Goal: Check status: Check status

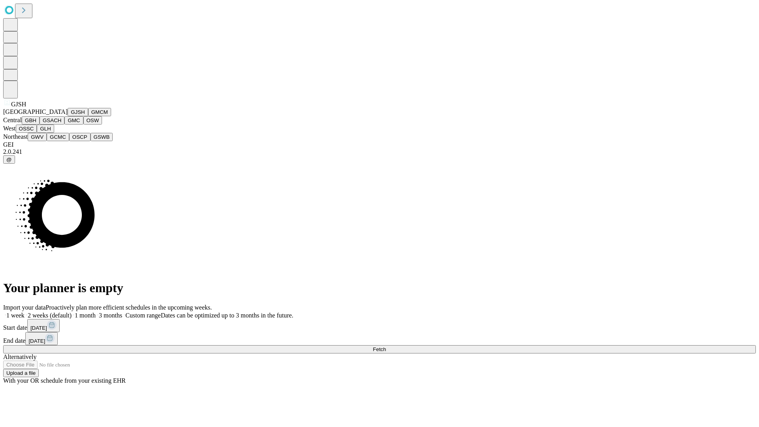
click at [68, 116] on button "GJSH" at bounding box center [78, 112] width 21 height 8
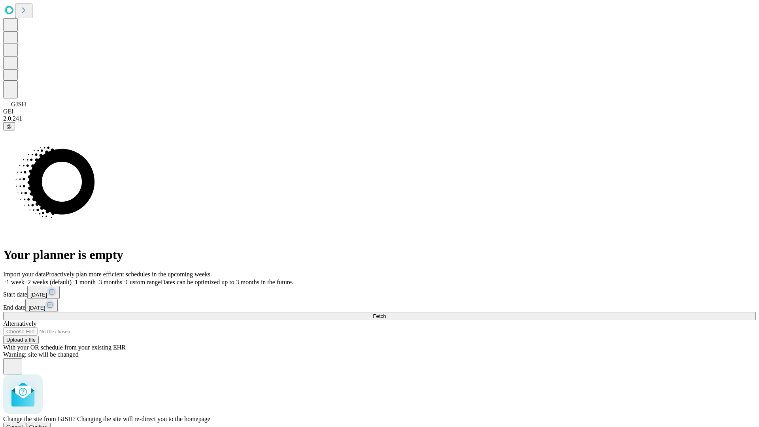
click at [48, 424] on span "Confirm" at bounding box center [38, 427] width 19 height 6
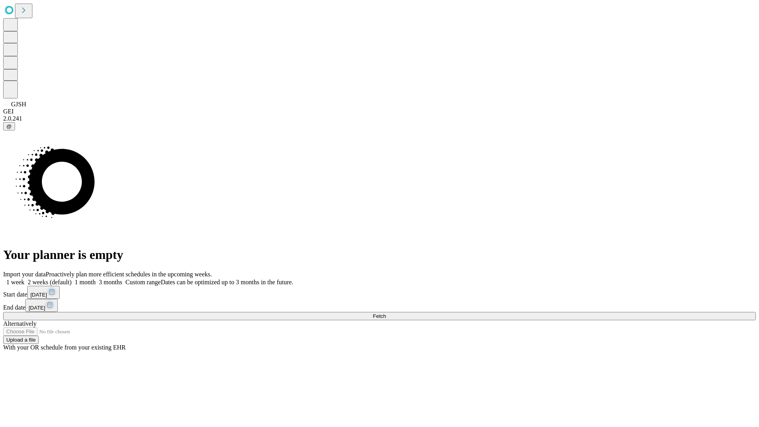
click at [72, 279] on label "2 weeks (default)" at bounding box center [47, 282] width 47 height 7
click at [386, 313] on span "Fetch" at bounding box center [379, 316] width 13 height 6
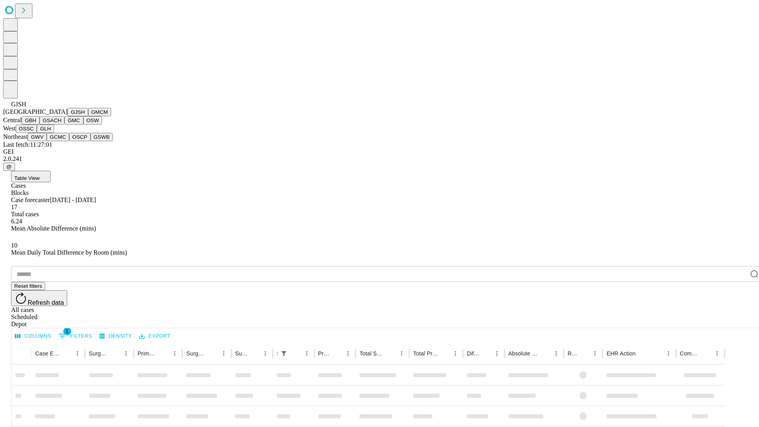
click at [88, 116] on button "GMCM" at bounding box center [99, 112] width 23 height 8
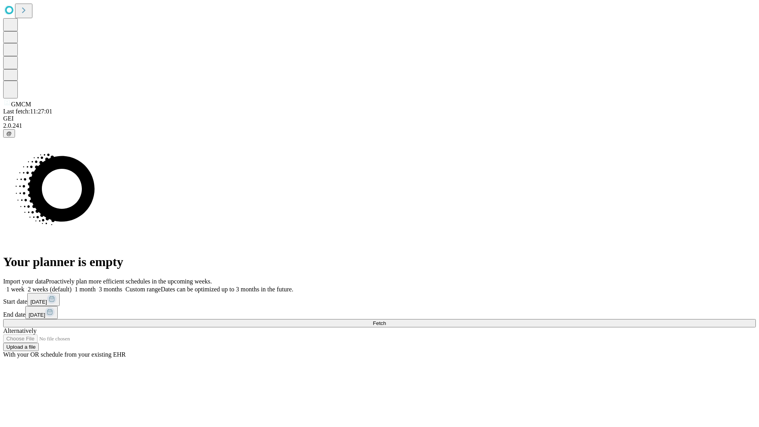
click at [72, 286] on label "2 weeks (default)" at bounding box center [47, 289] width 47 height 7
click at [386, 320] on span "Fetch" at bounding box center [379, 323] width 13 height 6
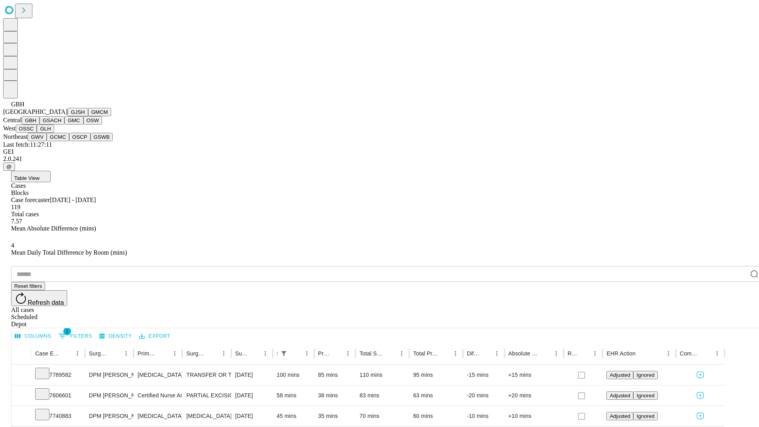
click at [61, 124] on button "GSACH" at bounding box center [52, 120] width 25 height 8
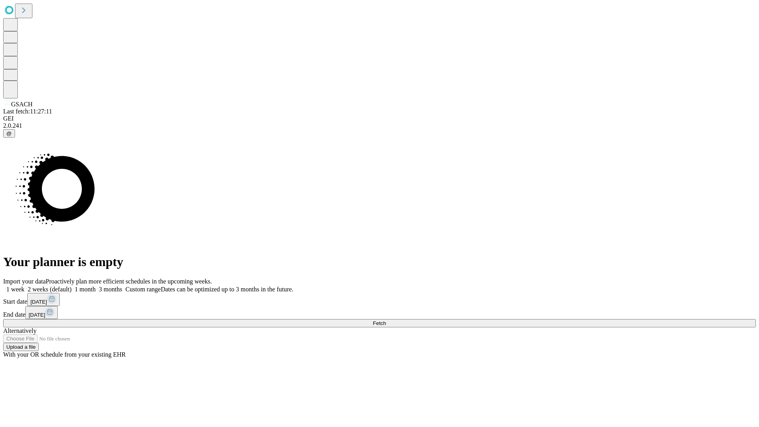
click at [72, 286] on label "2 weeks (default)" at bounding box center [47, 289] width 47 height 7
click at [386, 320] on span "Fetch" at bounding box center [379, 323] width 13 height 6
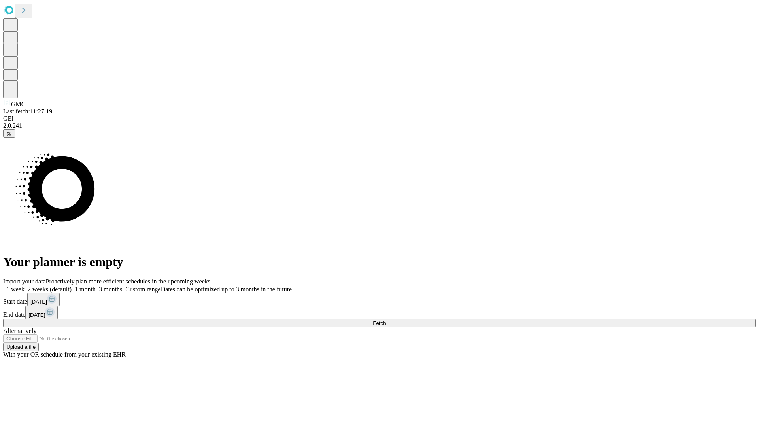
click at [72, 286] on label "2 weeks (default)" at bounding box center [47, 289] width 47 height 7
click at [386, 320] on span "Fetch" at bounding box center [379, 323] width 13 height 6
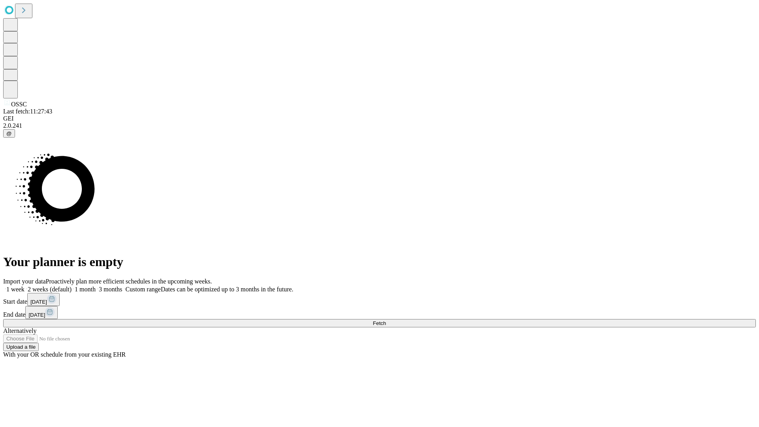
click at [72, 286] on label "2 weeks (default)" at bounding box center [47, 289] width 47 height 7
click at [386, 320] on span "Fetch" at bounding box center [379, 323] width 13 height 6
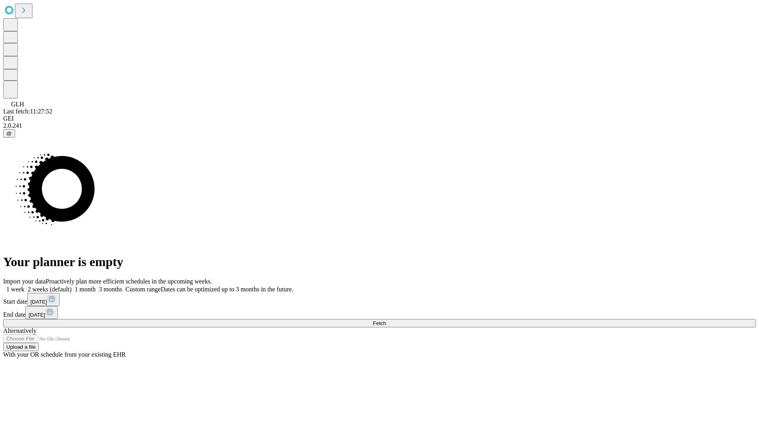
click at [72, 286] on label "2 weeks (default)" at bounding box center [47, 289] width 47 height 7
click at [386, 320] on span "Fetch" at bounding box center [379, 323] width 13 height 6
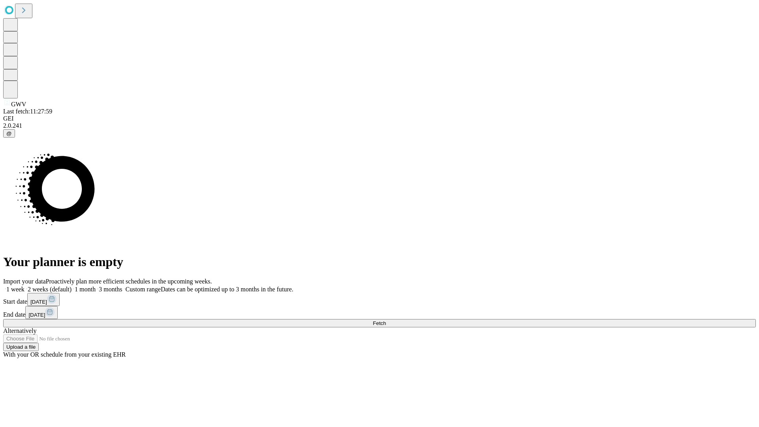
click at [72, 286] on label "2 weeks (default)" at bounding box center [47, 289] width 47 height 7
click at [386, 320] on span "Fetch" at bounding box center [379, 323] width 13 height 6
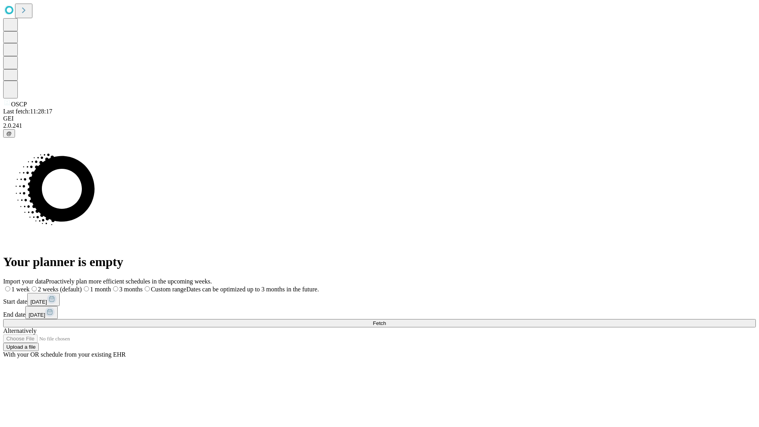
click at [386, 320] on span "Fetch" at bounding box center [379, 323] width 13 height 6
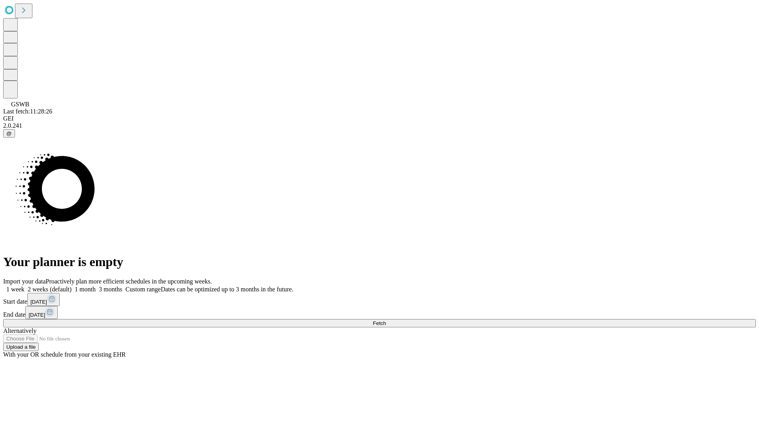
click at [386, 320] on span "Fetch" at bounding box center [379, 323] width 13 height 6
